Goal: Information Seeking & Learning: Learn about a topic

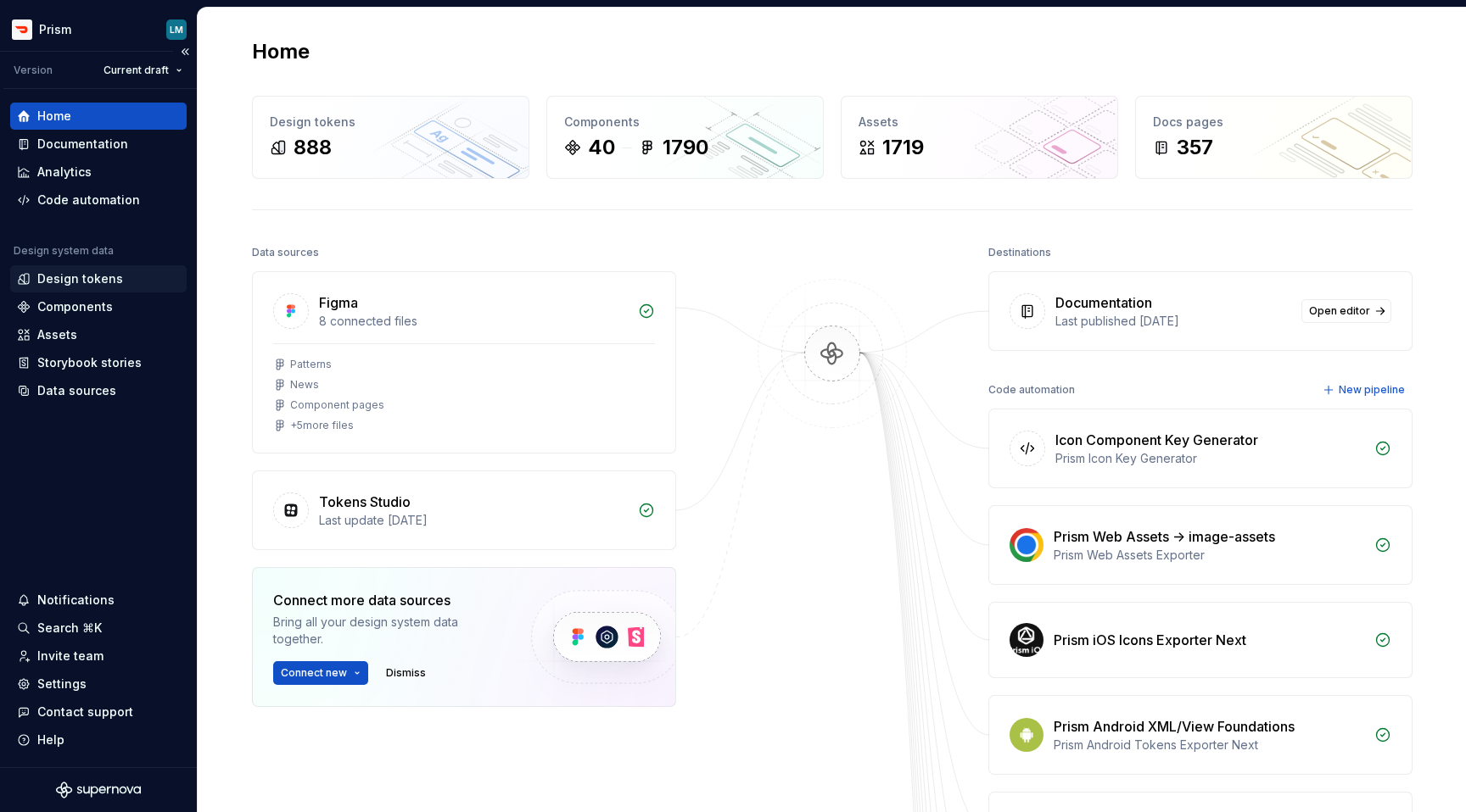
click at [97, 278] on div "Design tokens" at bounding box center [79, 279] width 85 height 17
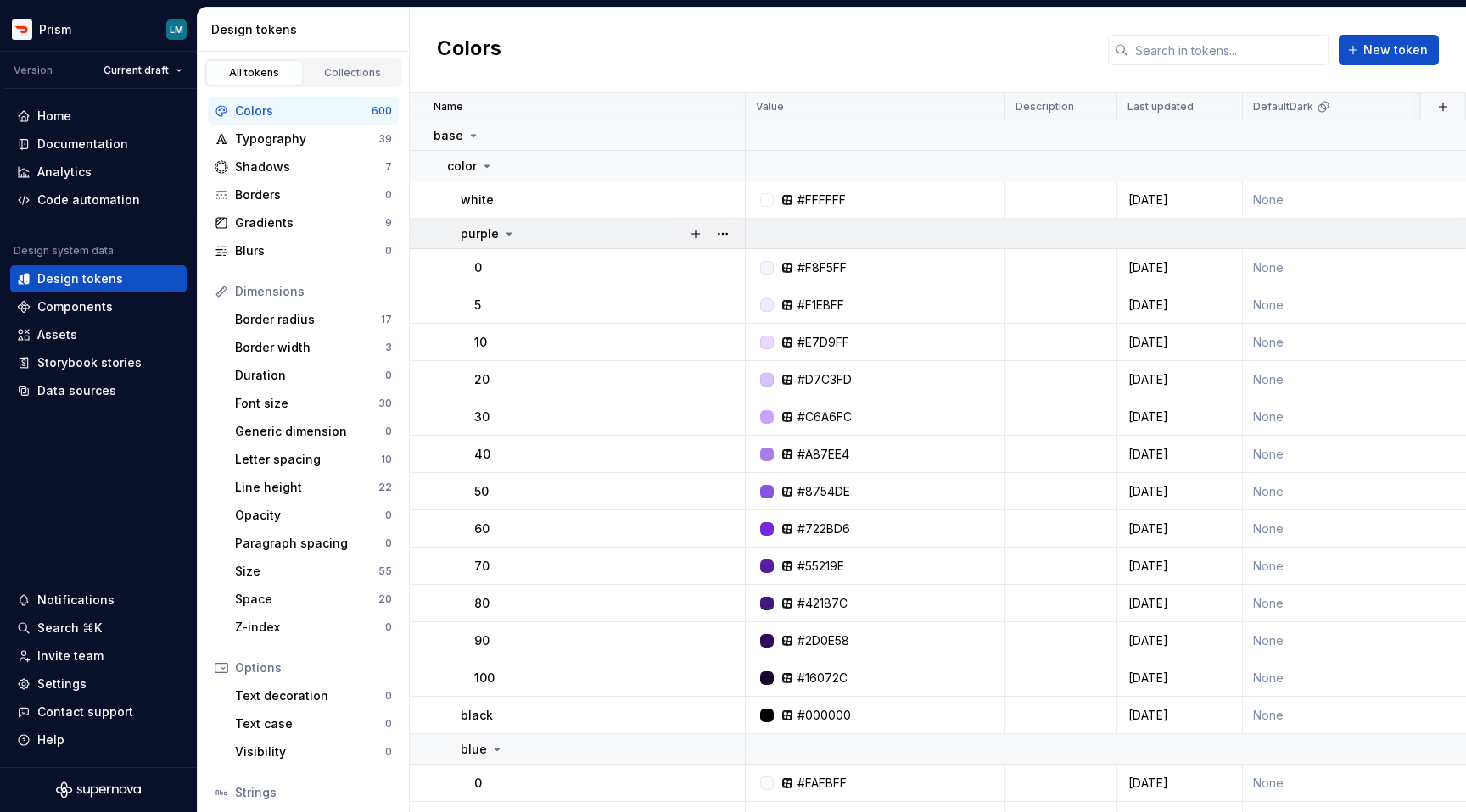
click at [504, 235] on icon at bounding box center [509, 234] width 14 height 14
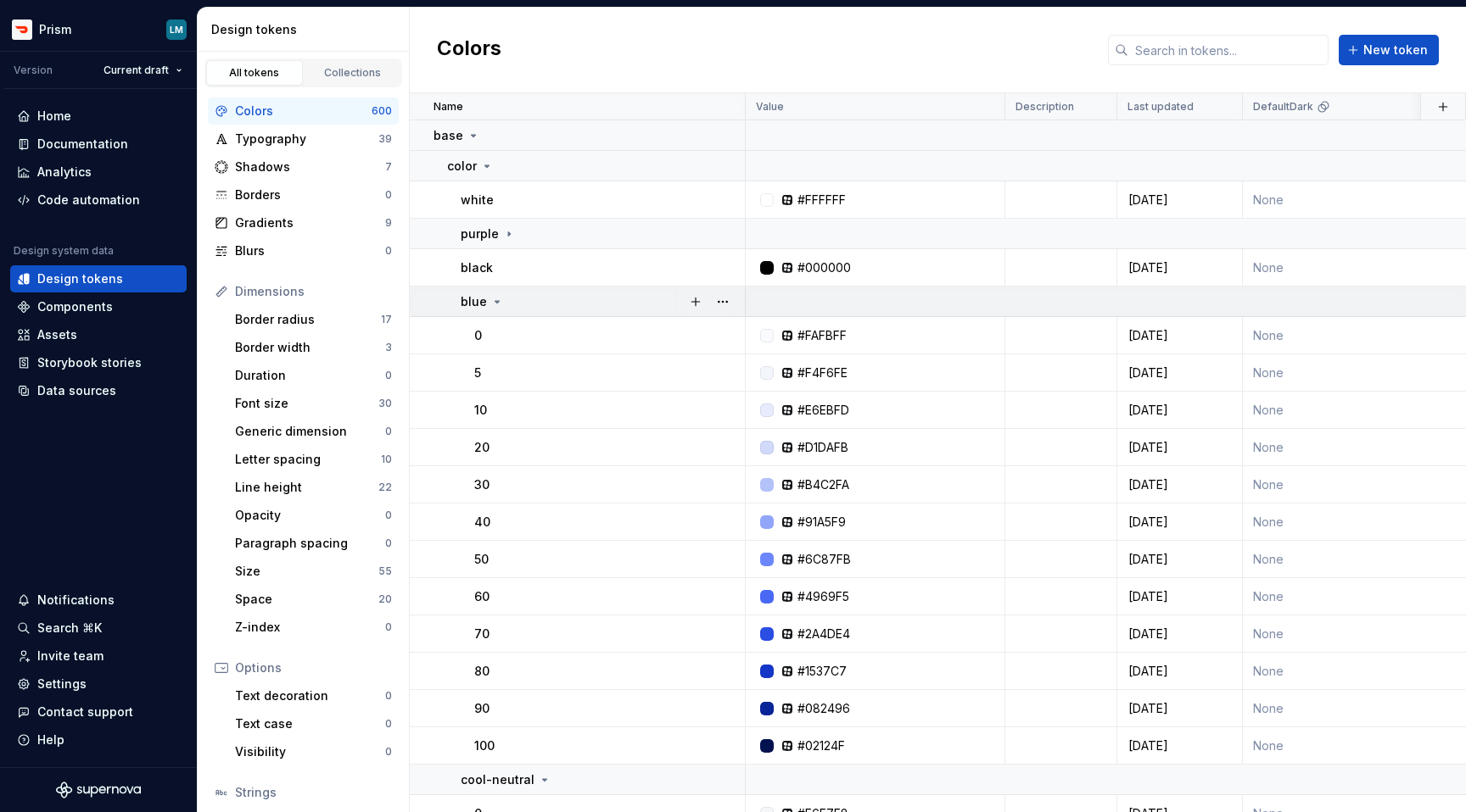
click at [495, 302] on icon at bounding box center [497, 302] width 4 height 2
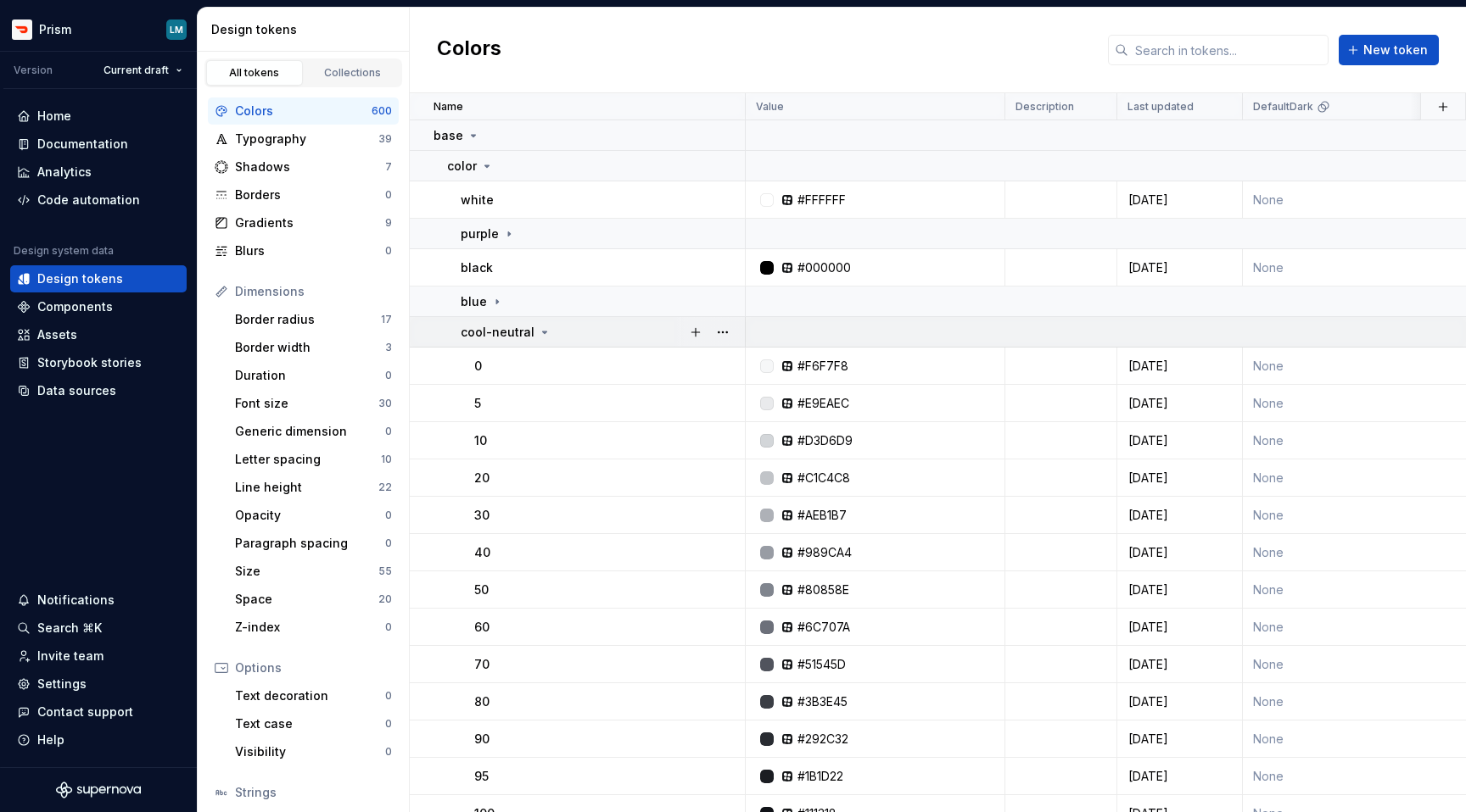
click at [538, 334] on icon at bounding box center [545, 333] width 14 height 14
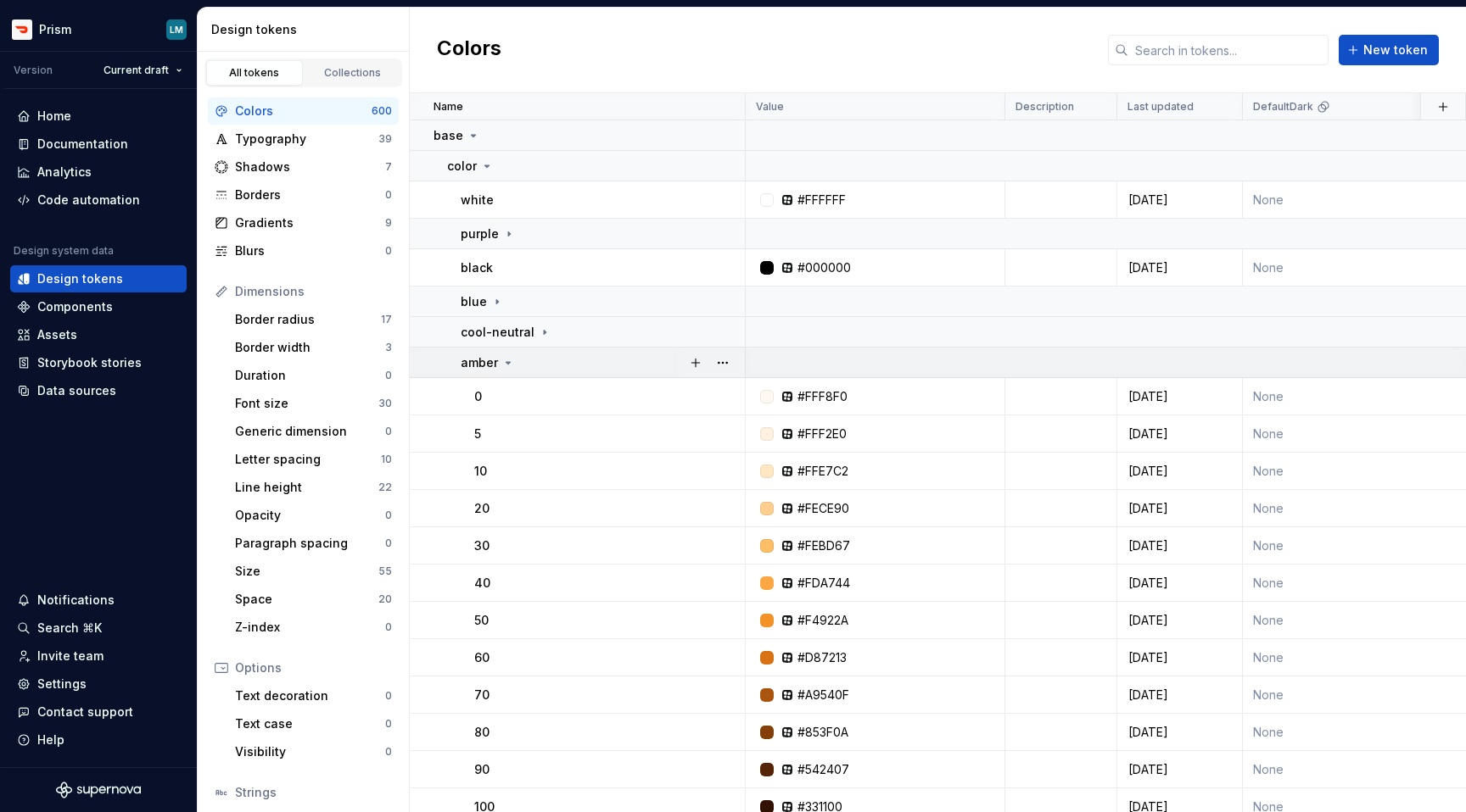
click at [508, 362] on icon at bounding box center [508, 363] width 4 height 2
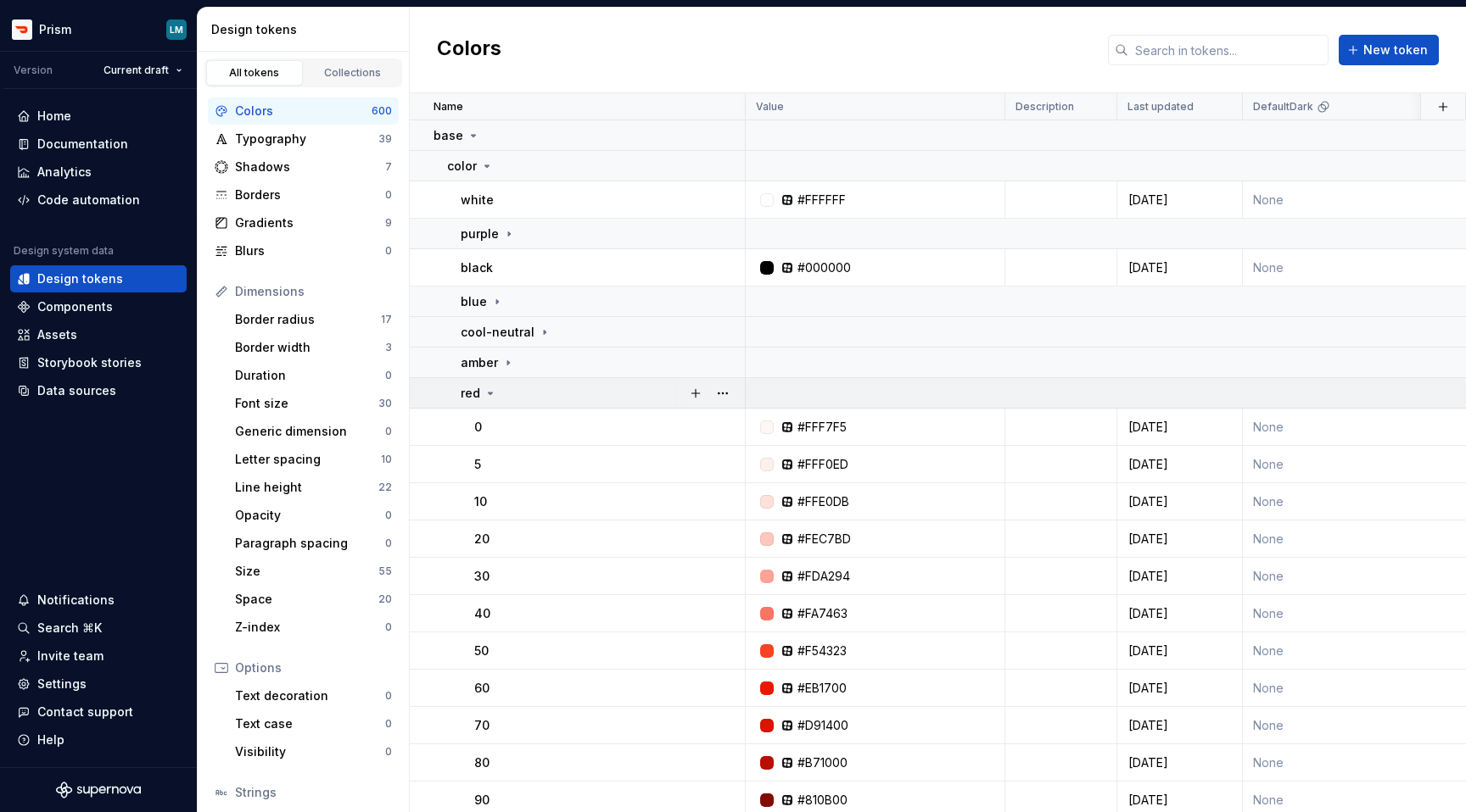
click at [489, 395] on icon at bounding box center [491, 393] width 14 height 14
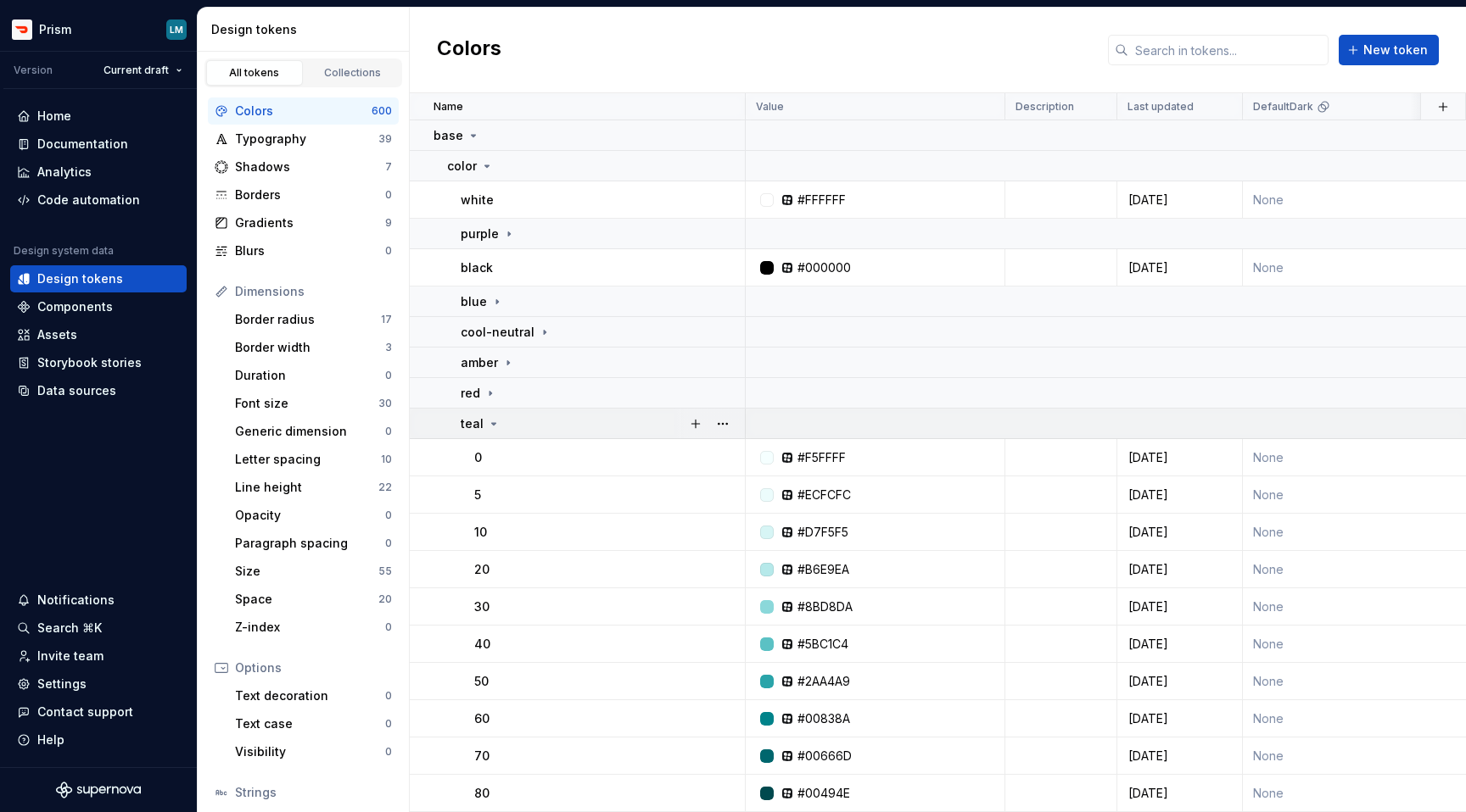
click at [491, 422] on icon at bounding box center [494, 424] width 14 height 14
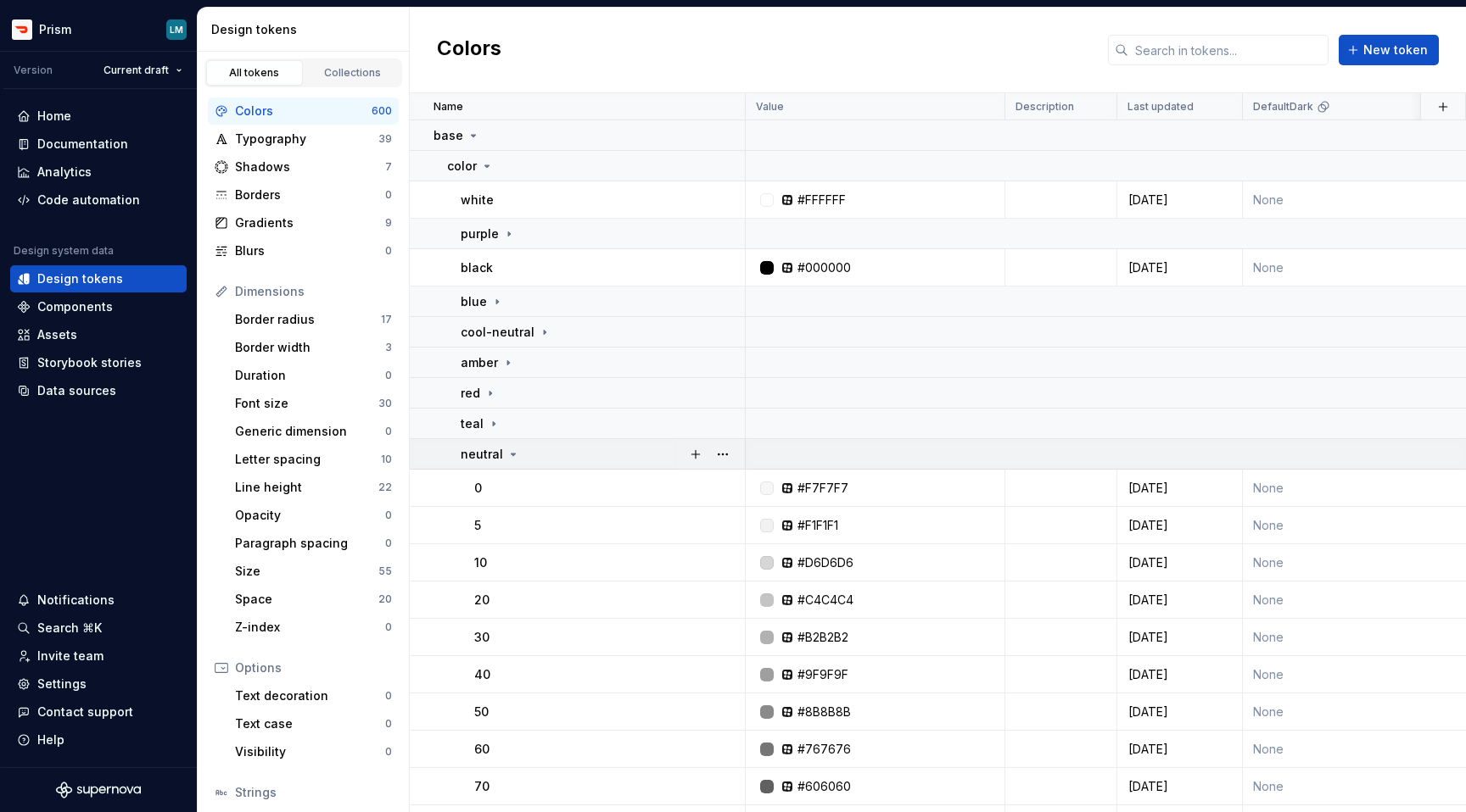
click at [494, 454] on p "neutral" at bounding box center [481, 454] width 42 height 17
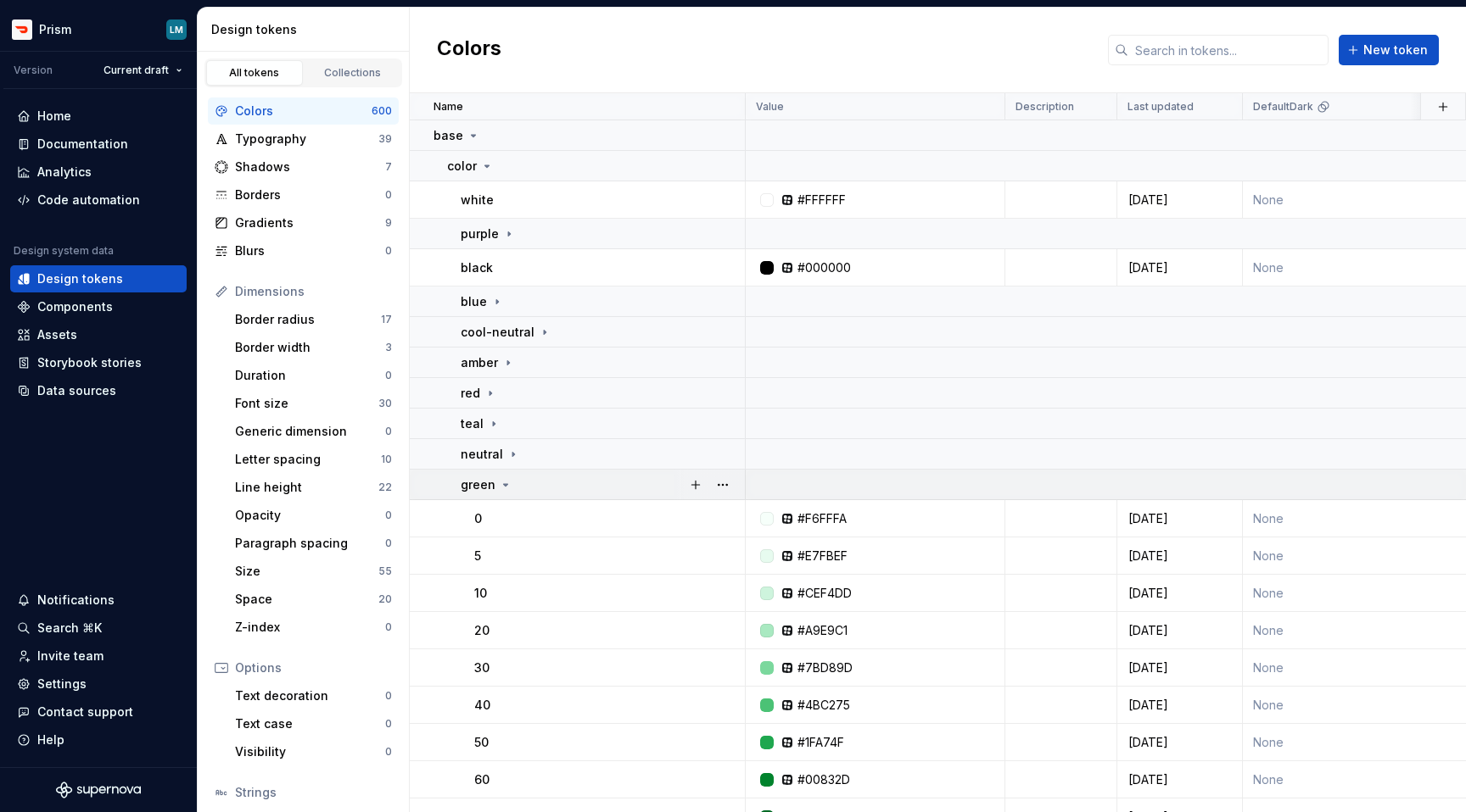
click at [494, 484] on div "green" at bounding box center [486, 485] width 52 height 17
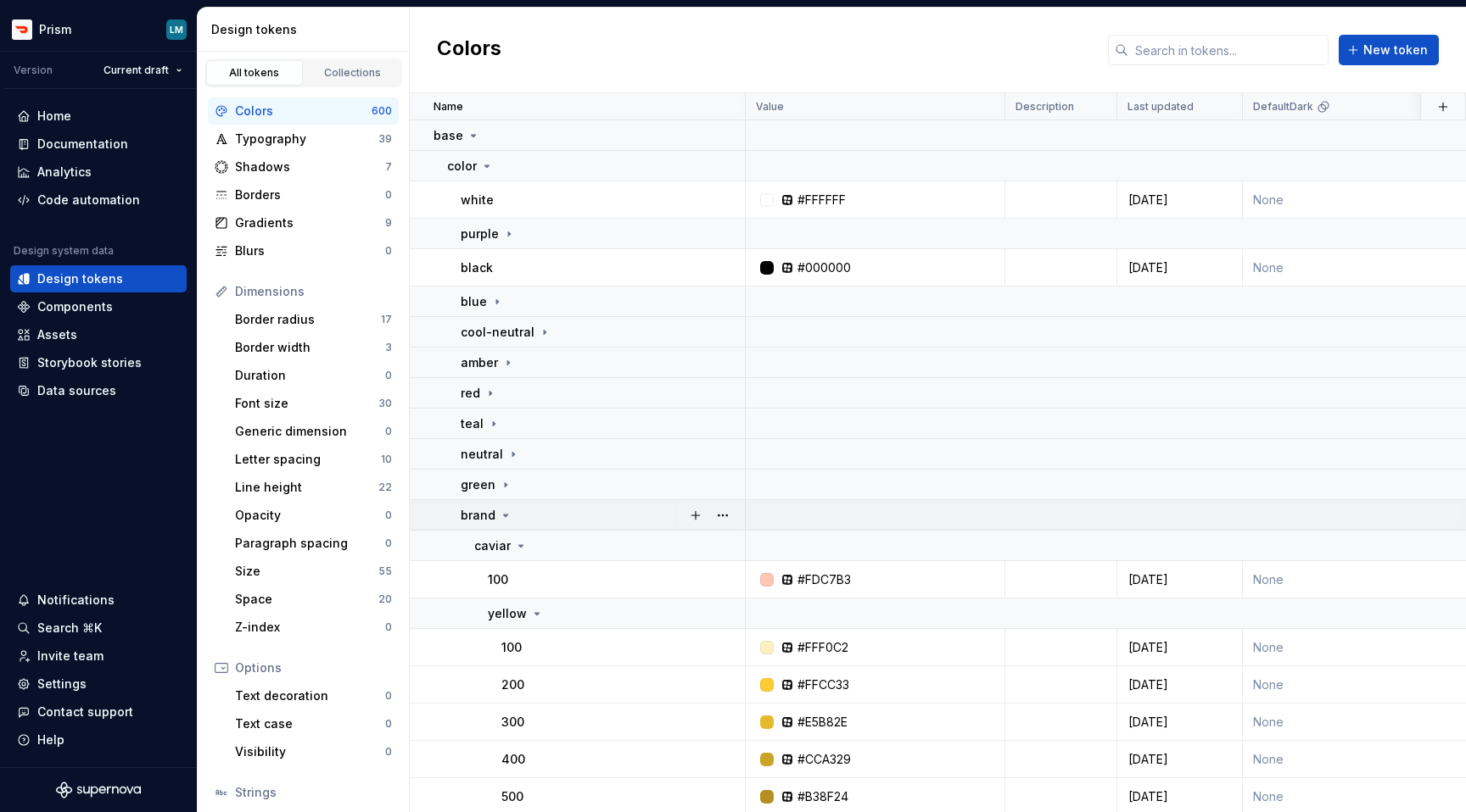
click at [500, 515] on icon at bounding box center [505, 515] width 14 height 14
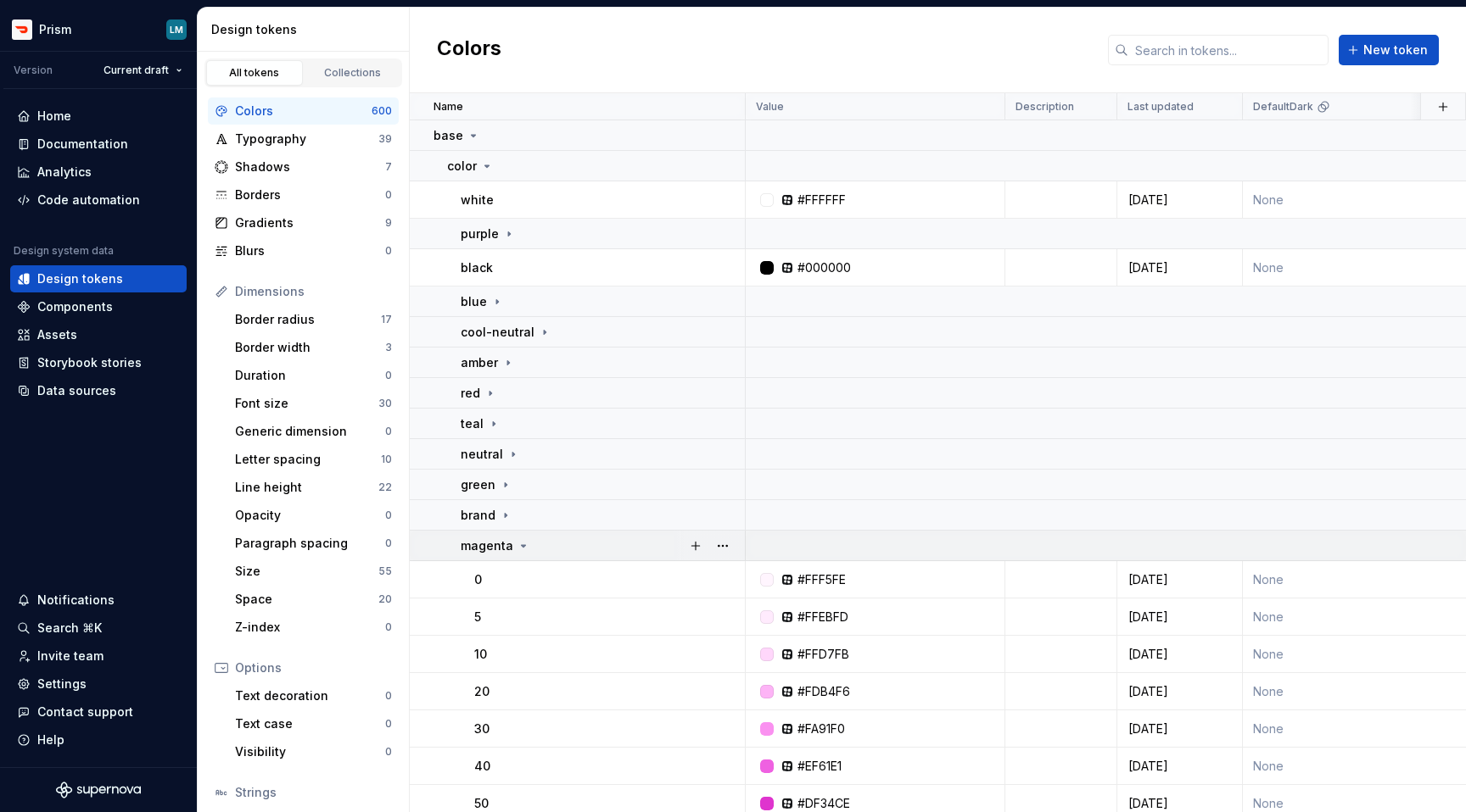
click at [522, 546] on icon at bounding box center [523, 546] width 4 height 2
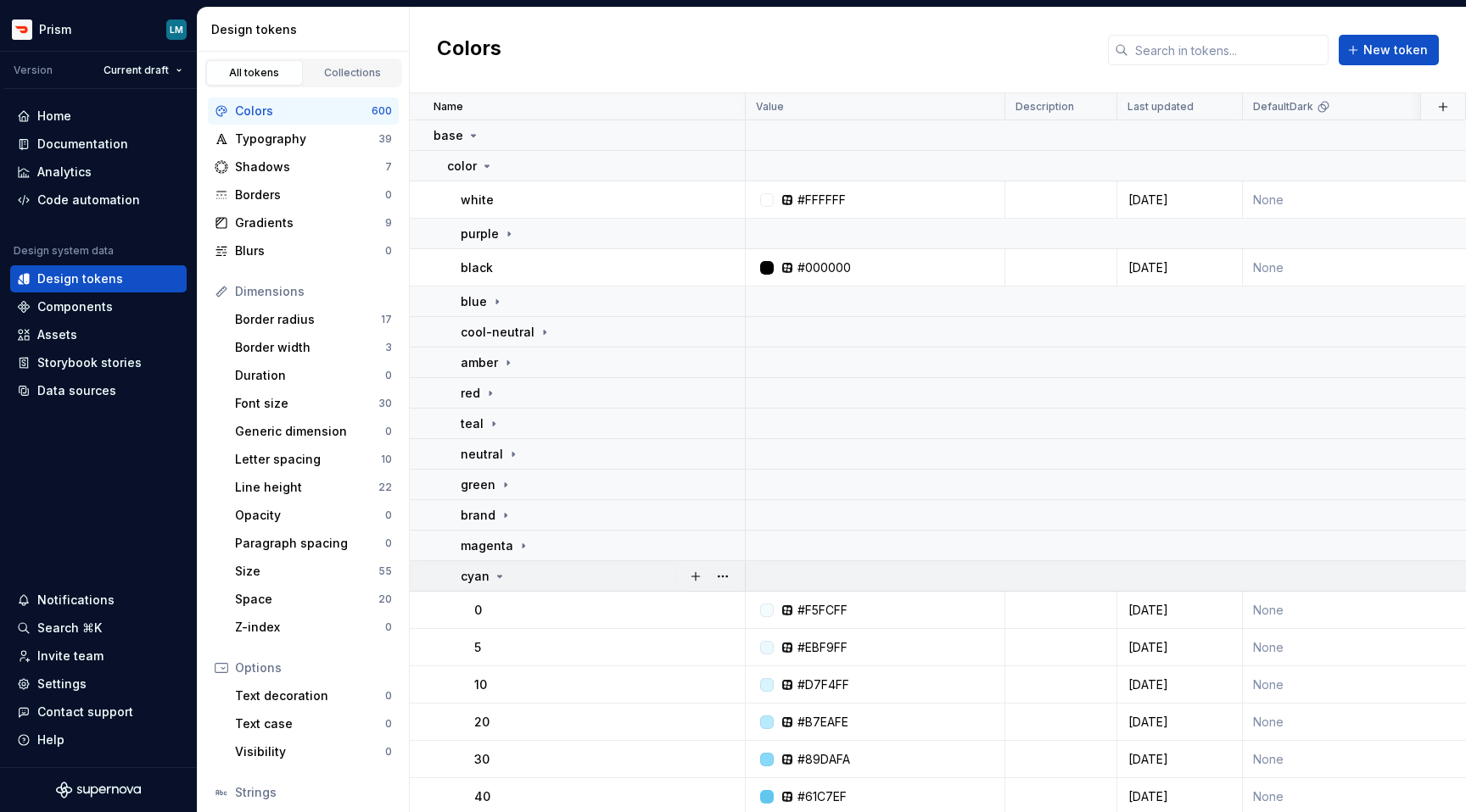
click at [493, 581] on icon at bounding box center [499, 577] width 14 height 14
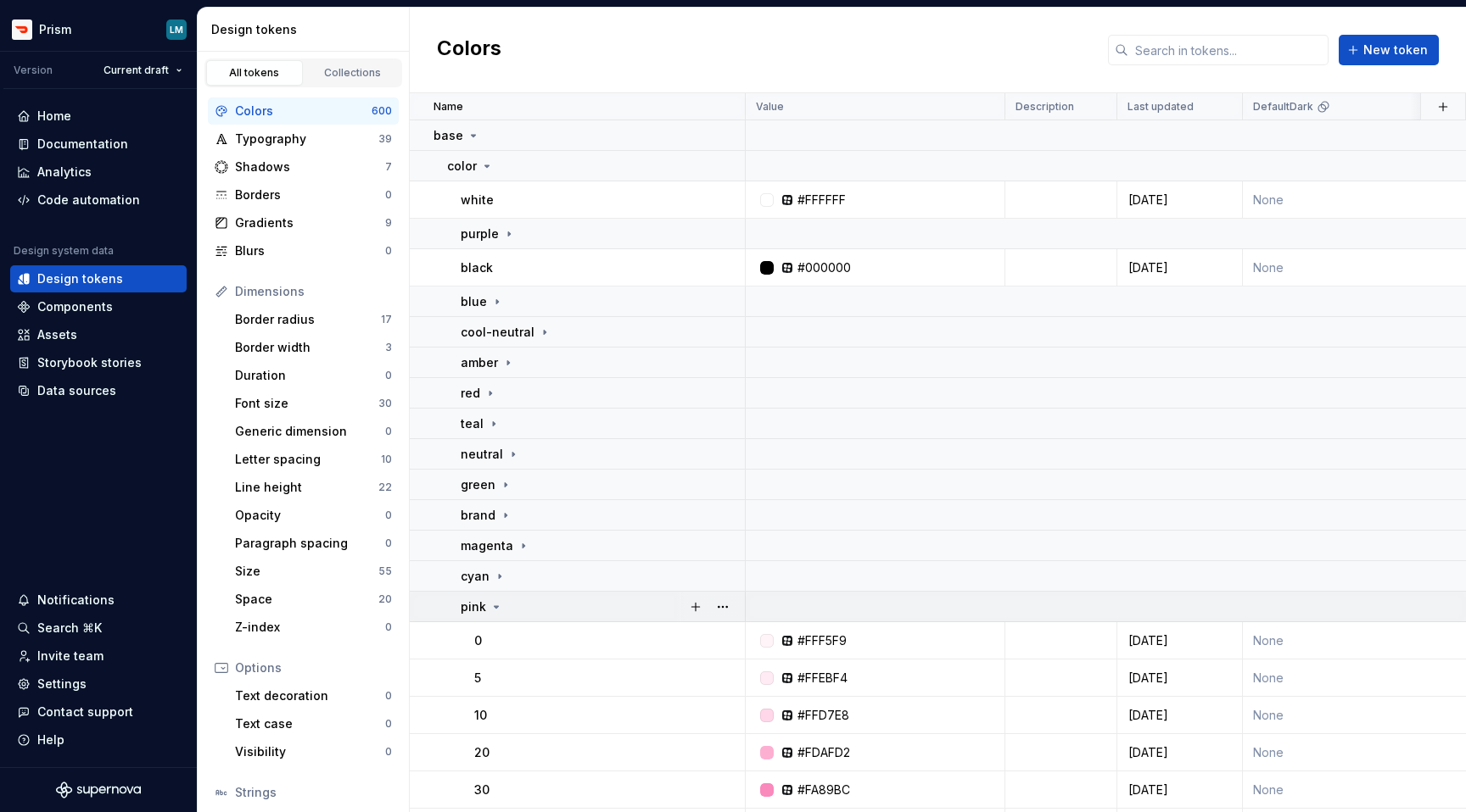
click at [492, 603] on icon at bounding box center [496, 607] width 14 height 14
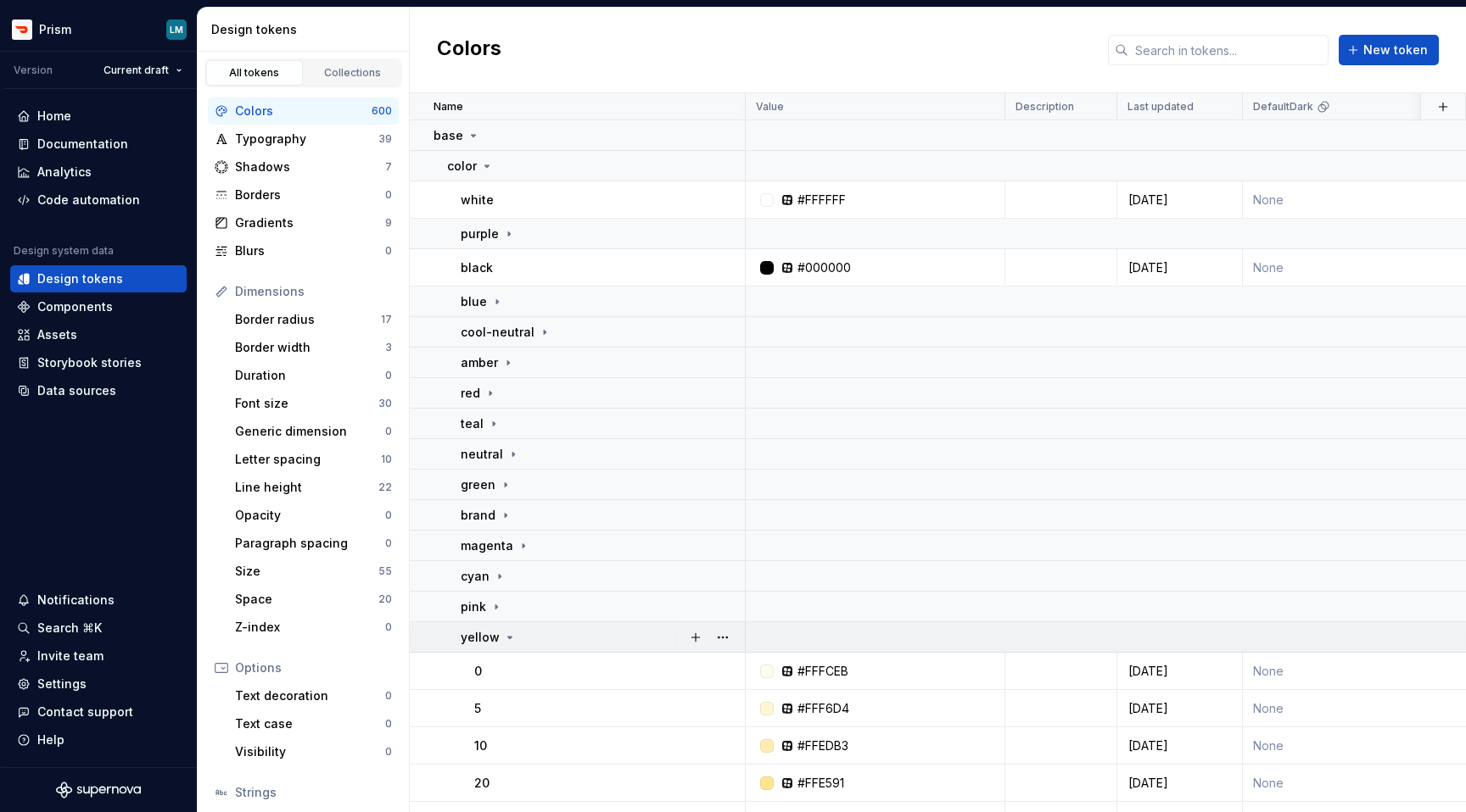
click at [503, 641] on icon at bounding box center [510, 638] width 14 height 14
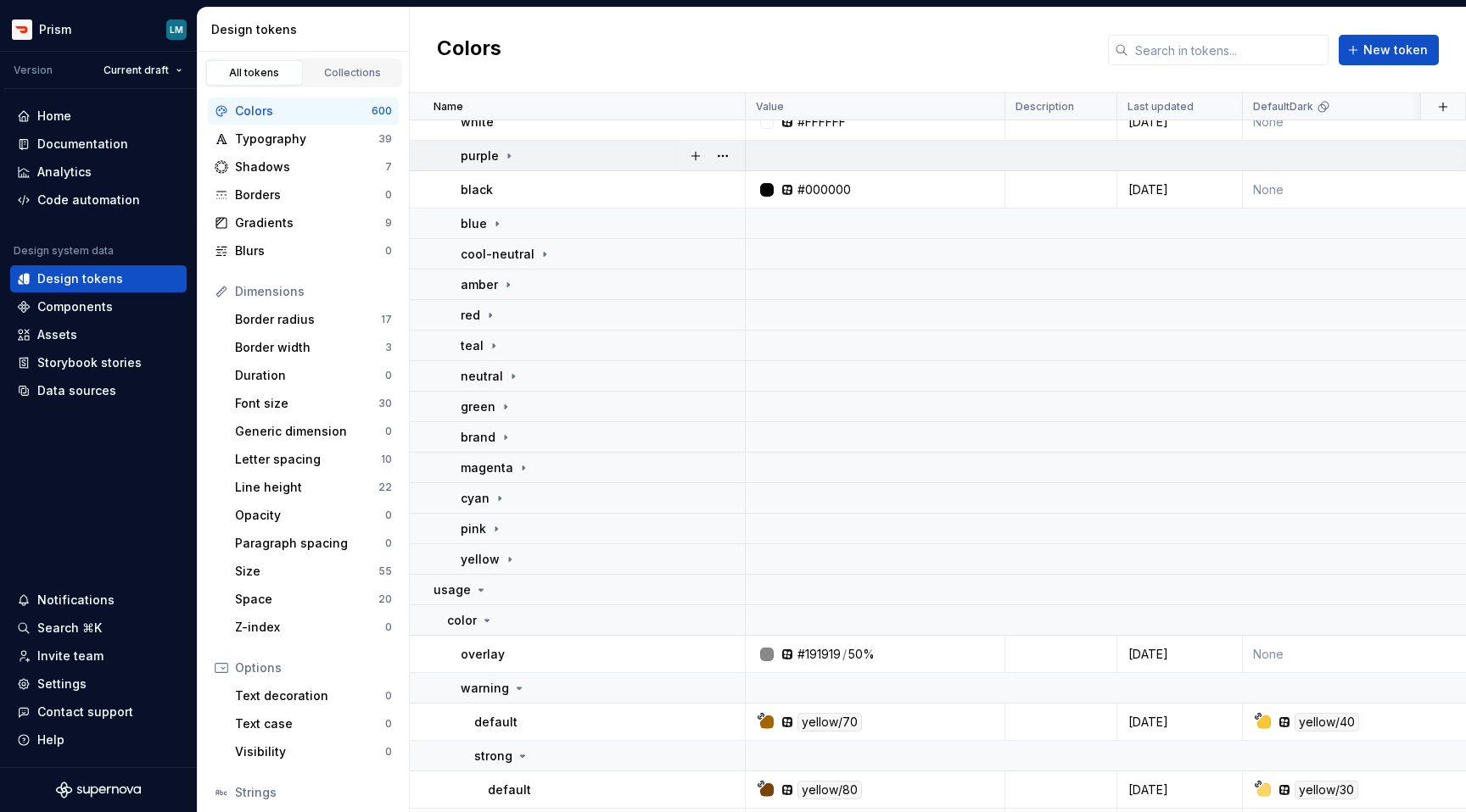
scroll to position [82, 0]
